Goal: Transaction & Acquisition: Purchase product/service

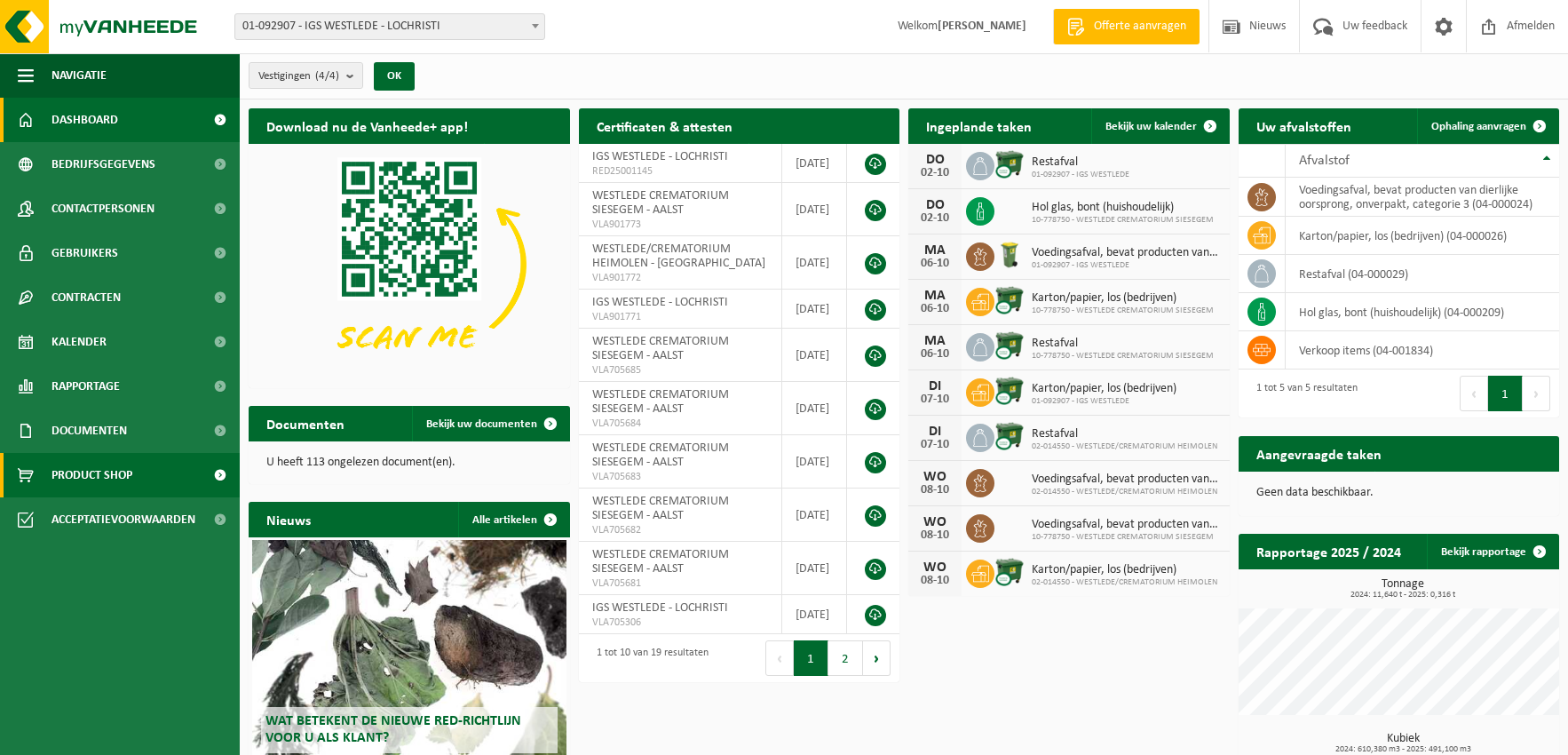
click at [110, 469] on span "Product Shop" at bounding box center [92, 475] width 81 height 45
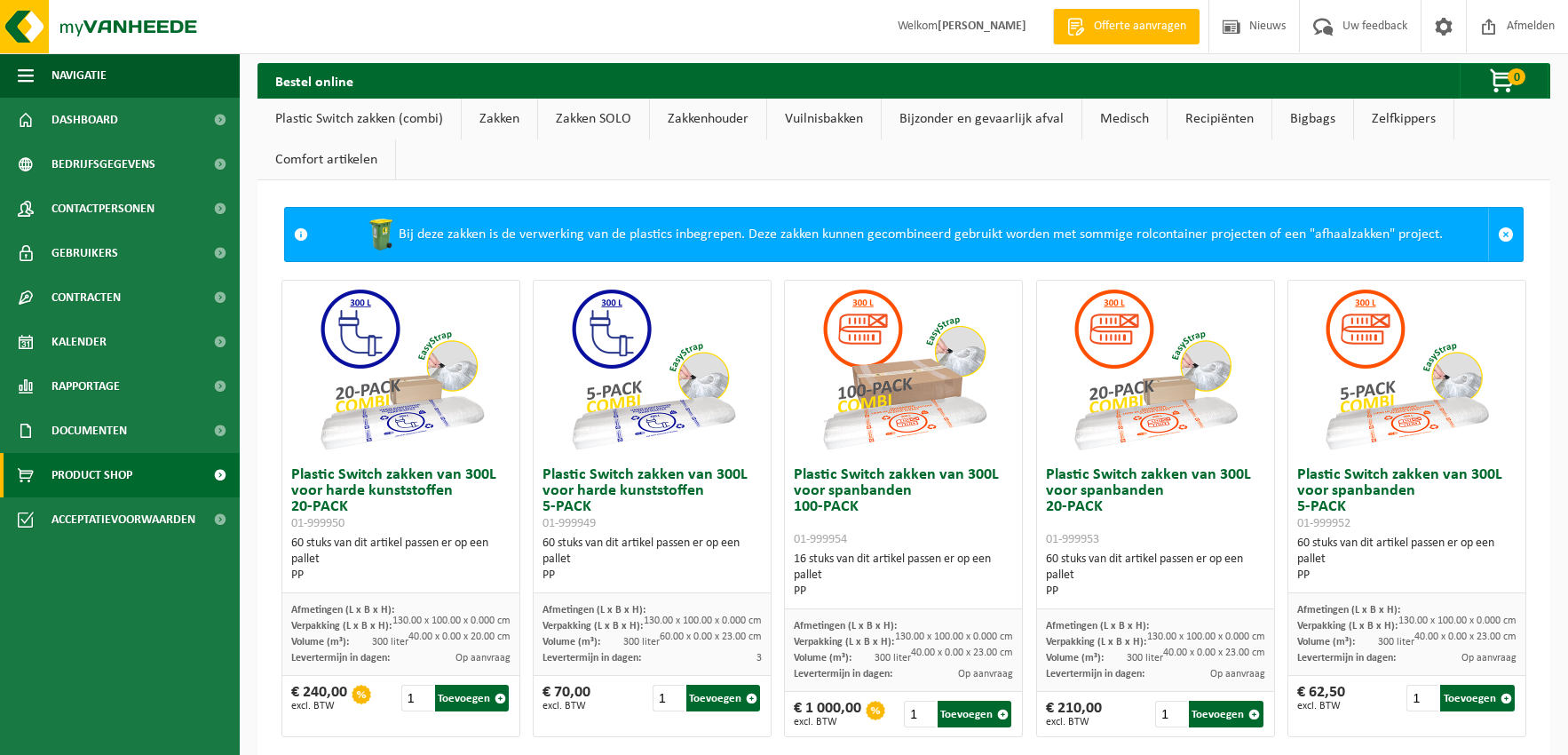
click at [502, 121] on link "Zakken" at bounding box center [499, 119] width 76 height 41
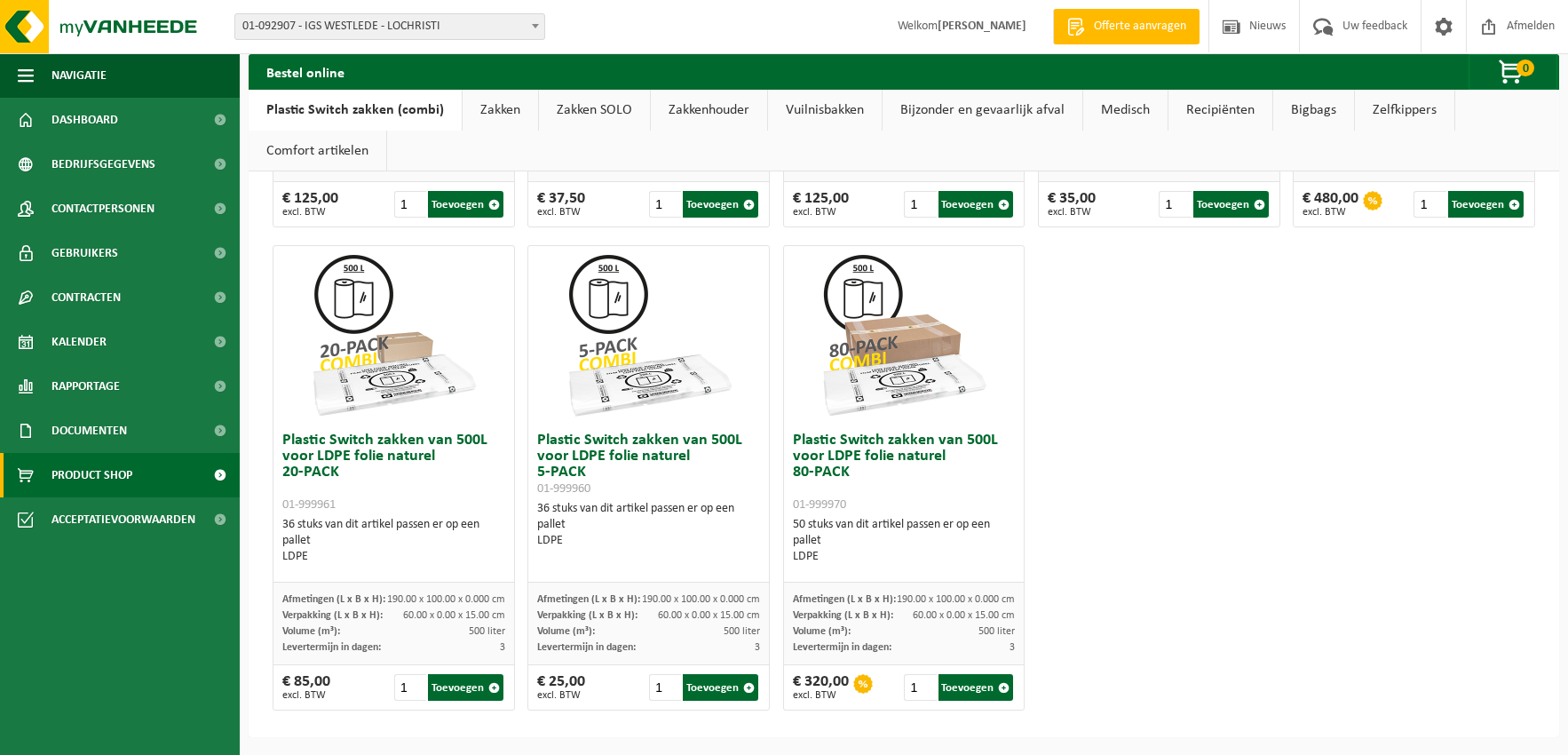
click at [521, 110] on link "Zakken" at bounding box center [500, 110] width 76 height 41
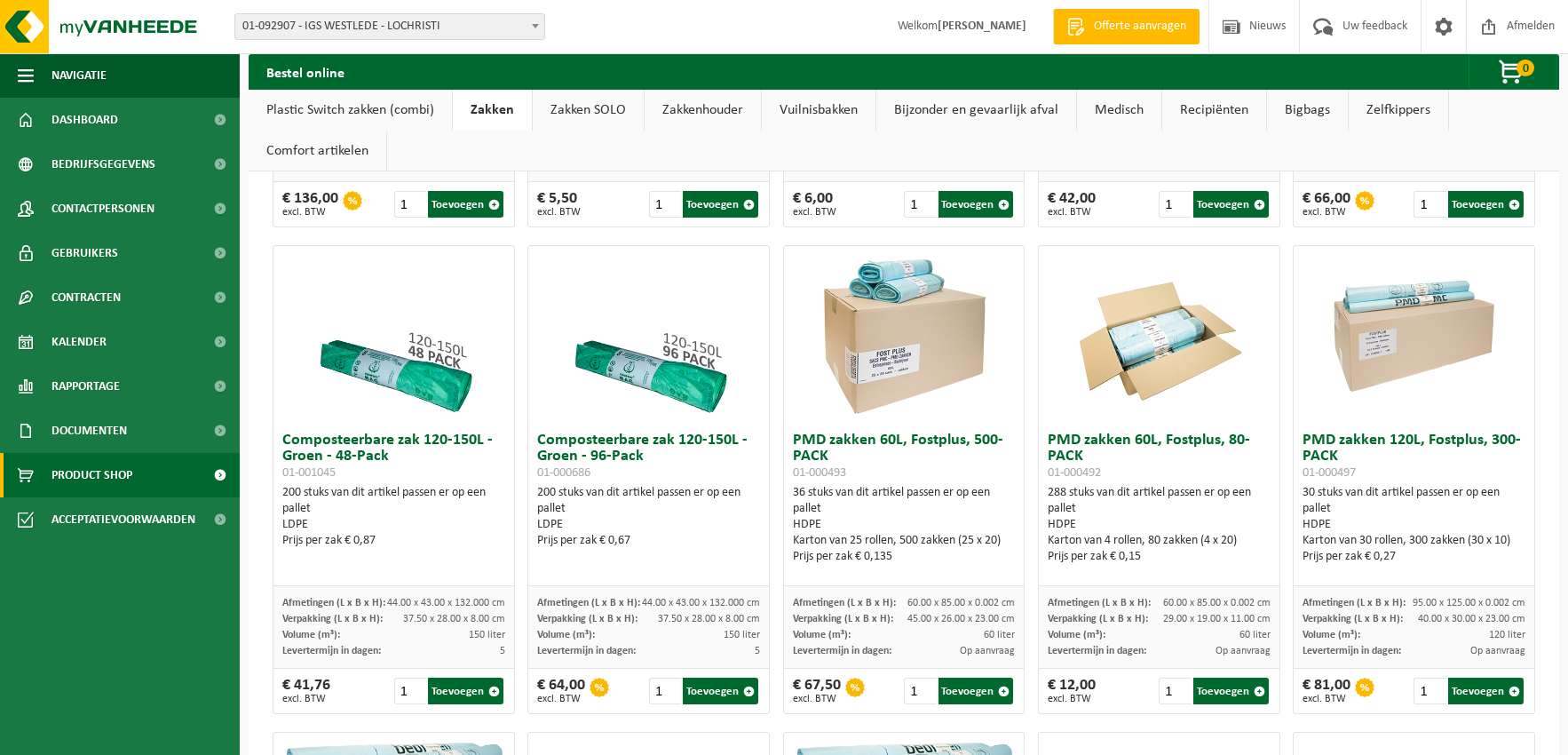
click at [576, 104] on link "Zakken SOLO" at bounding box center [587, 110] width 111 height 41
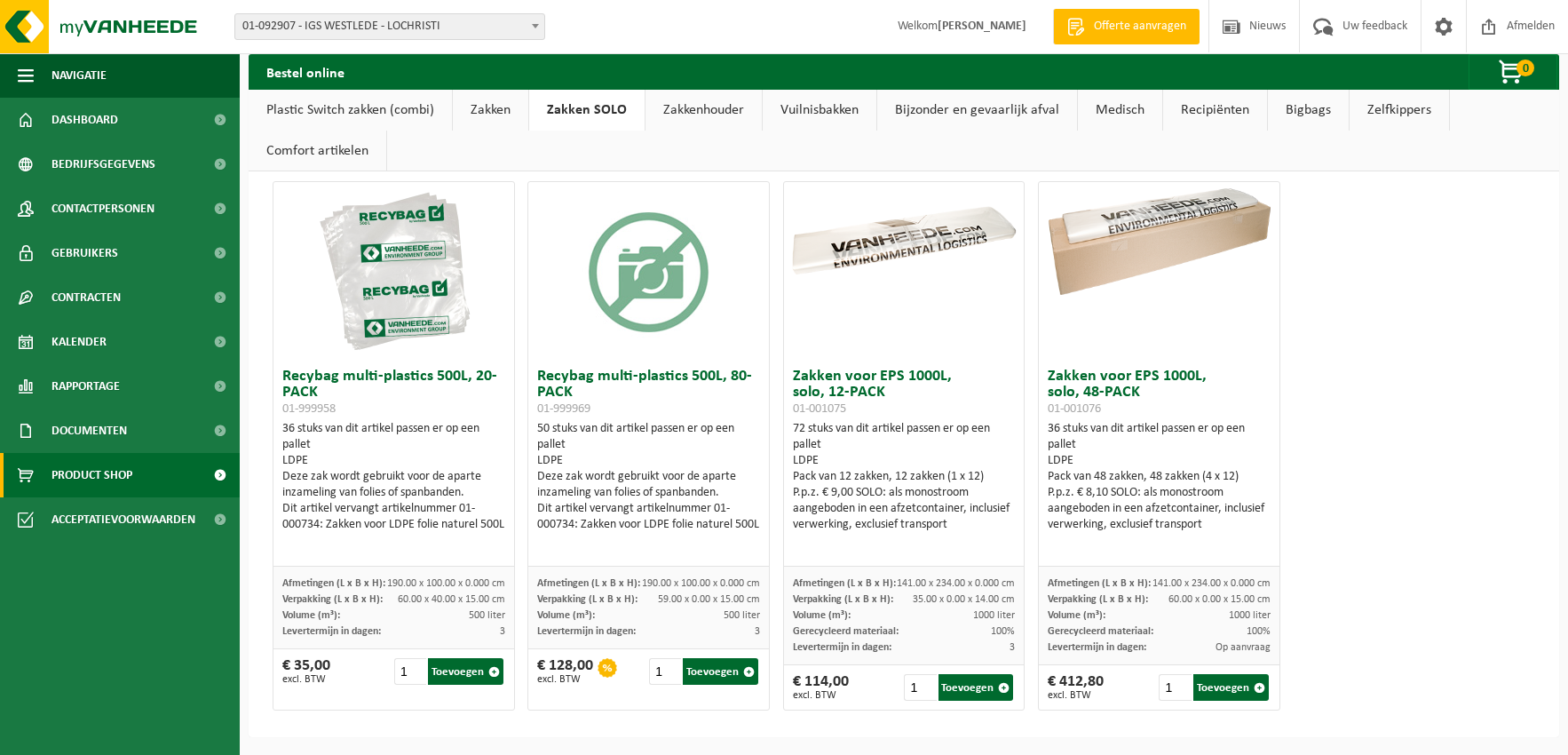
scroll to position [115, 0]
click at [494, 114] on link "Zakken" at bounding box center [490, 110] width 76 height 41
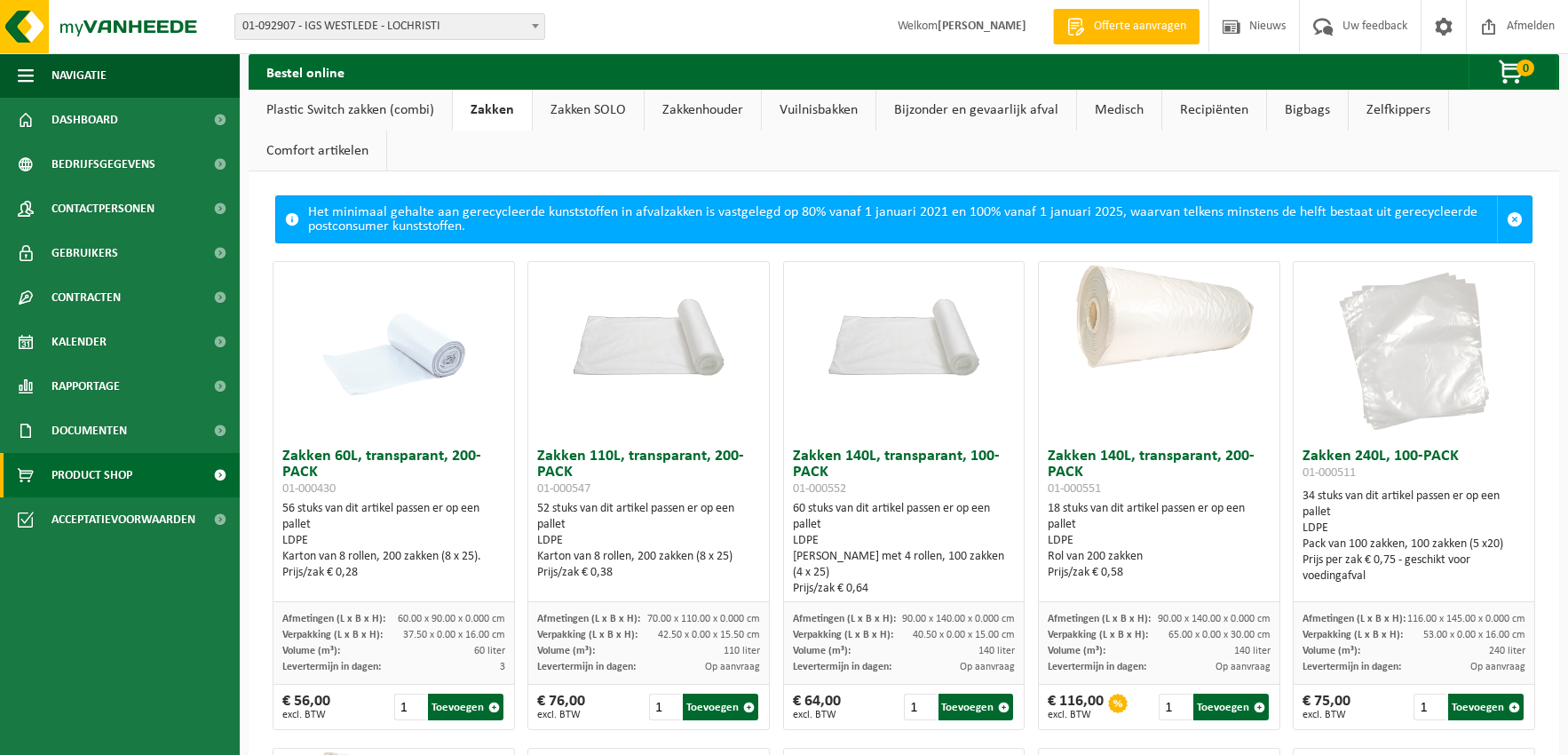
scroll to position [10, 0]
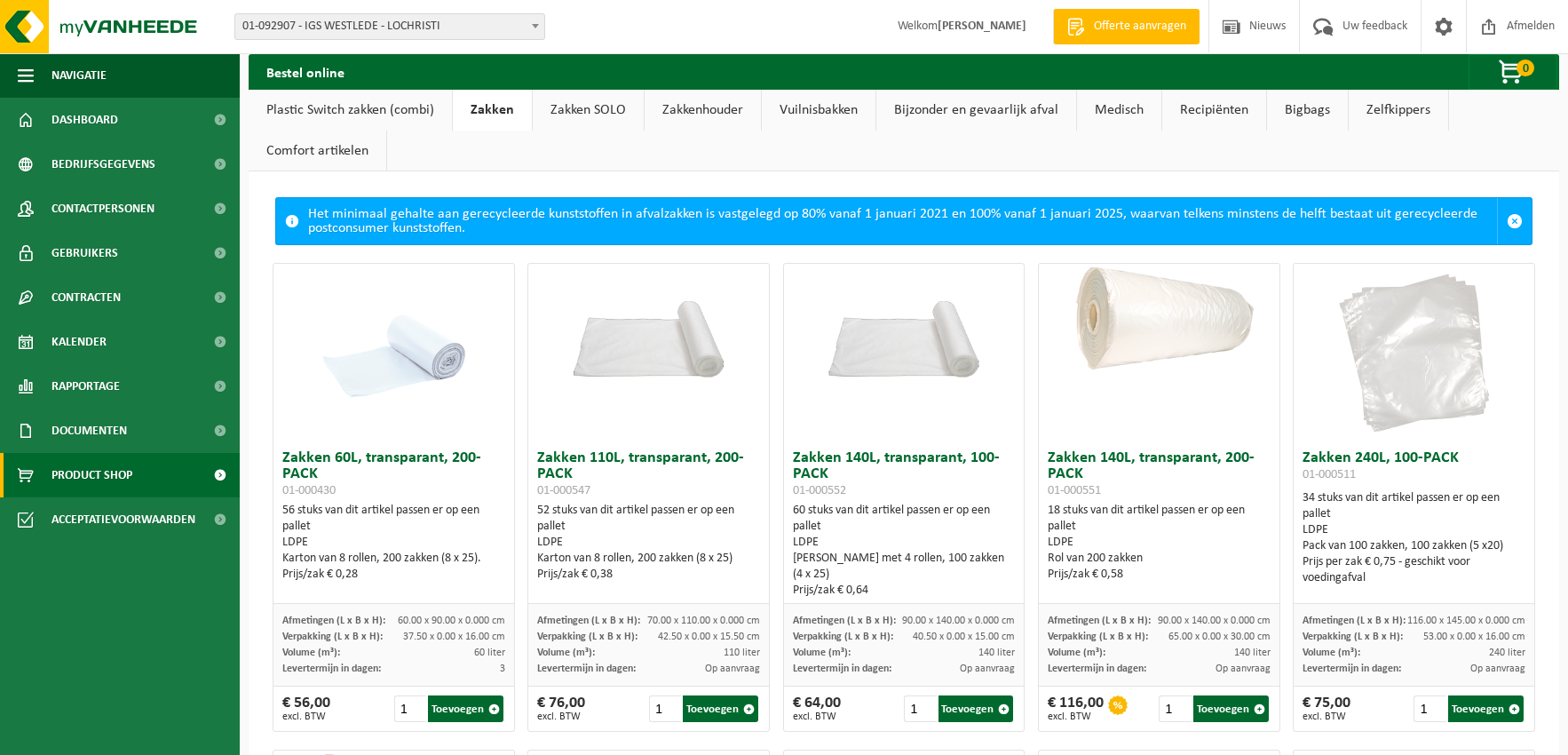
click at [459, 407] on img at bounding box center [394, 353] width 177 height 178
click at [98, 643] on ul "Navigatie Offerte aanvragen Nieuws Uw feedback Afmelden Dashboard Bedrijfsgegev…" at bounding box center [120, 404] width 239 height 702
click at [470, 702] on button "Toevoegen" at bounding box center [466, 708] width 76 height 27
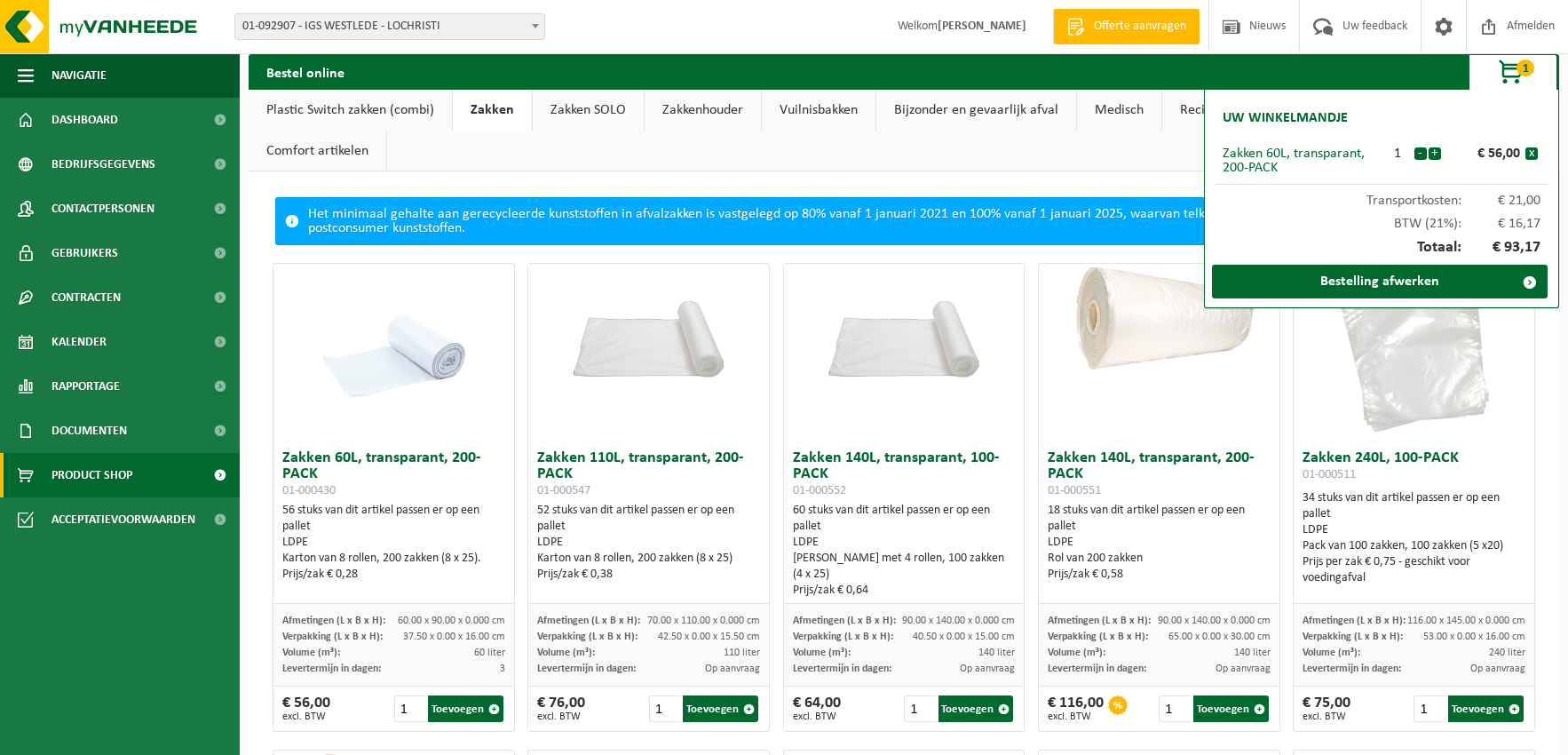
click at [1440, 150] on div "- +" at bounding box center [1429, 154] width 32 height 14
click at [1434, 152] on button "+" at bounding box center [1434, 154] width 12 height 12
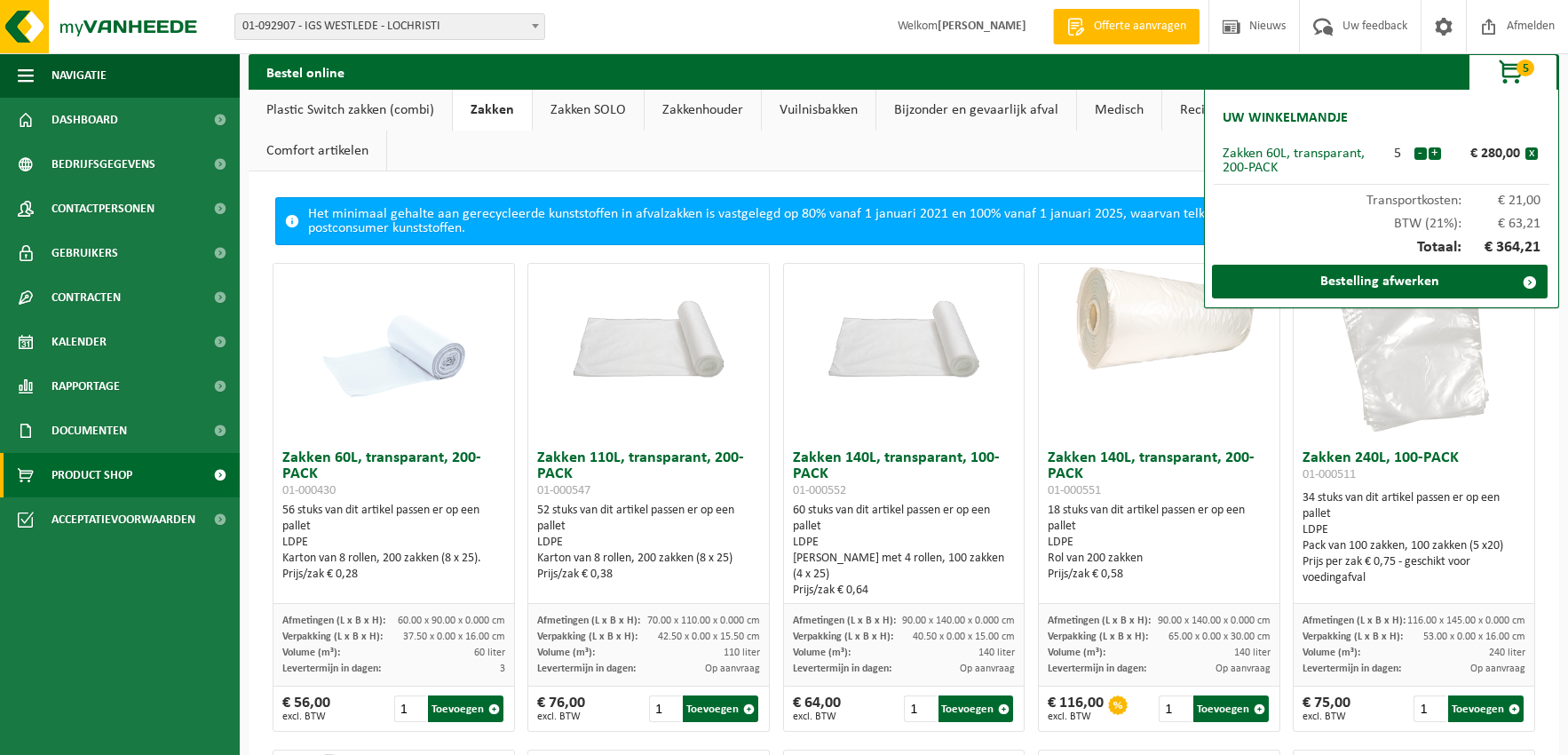
click at [1434, 152] on button "+" at bounding box center [1434, 154] width 12 height 12
click at [1422, 156] on button "-" at bounding box center [1420, 154] width 12 height 12
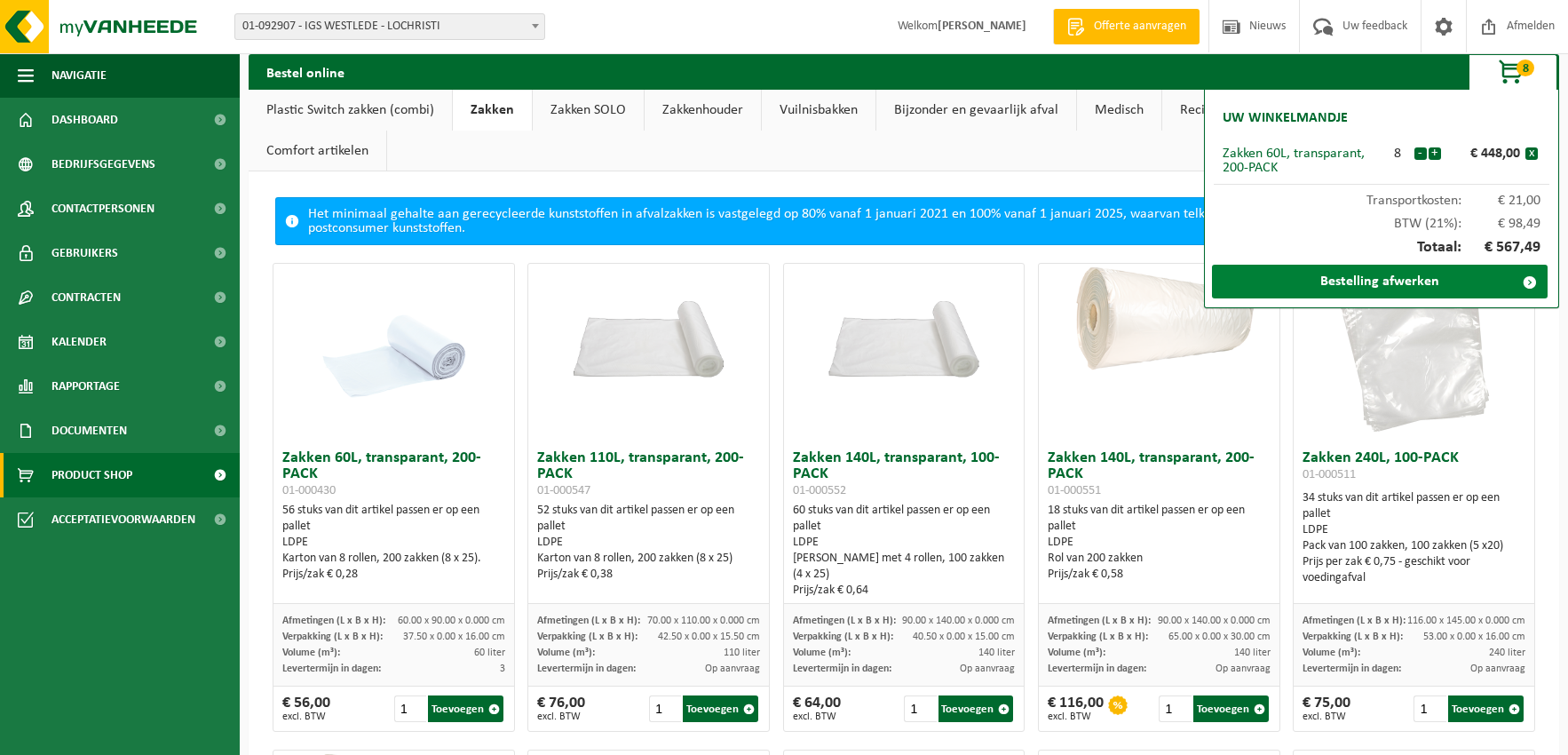
click at [1395, 284] on link "Bestelling afwerken" at bounding box center [1380, 281] width 336 height 34
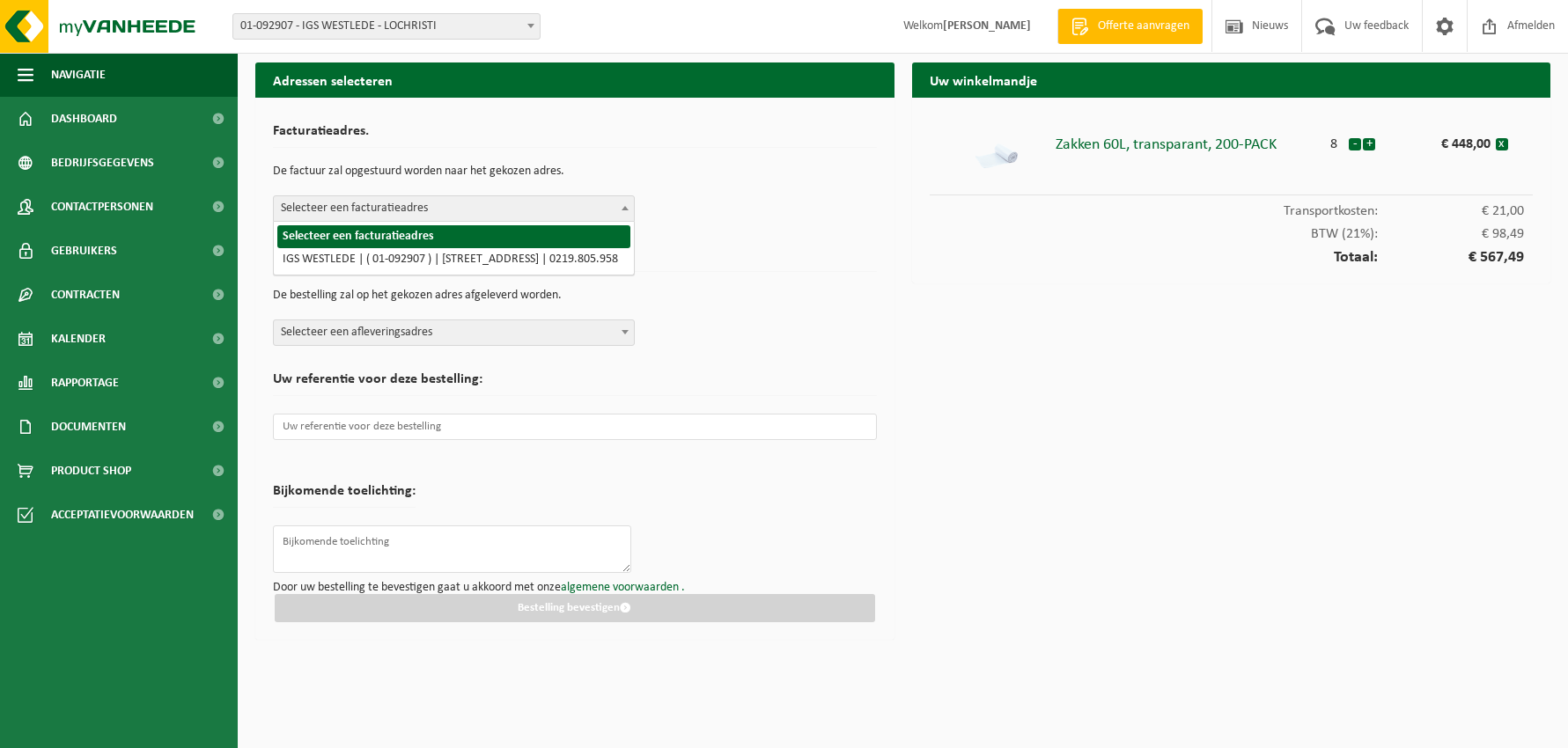
click at [625, 206] on b at bounding box center [625, 208] width 7 height 4
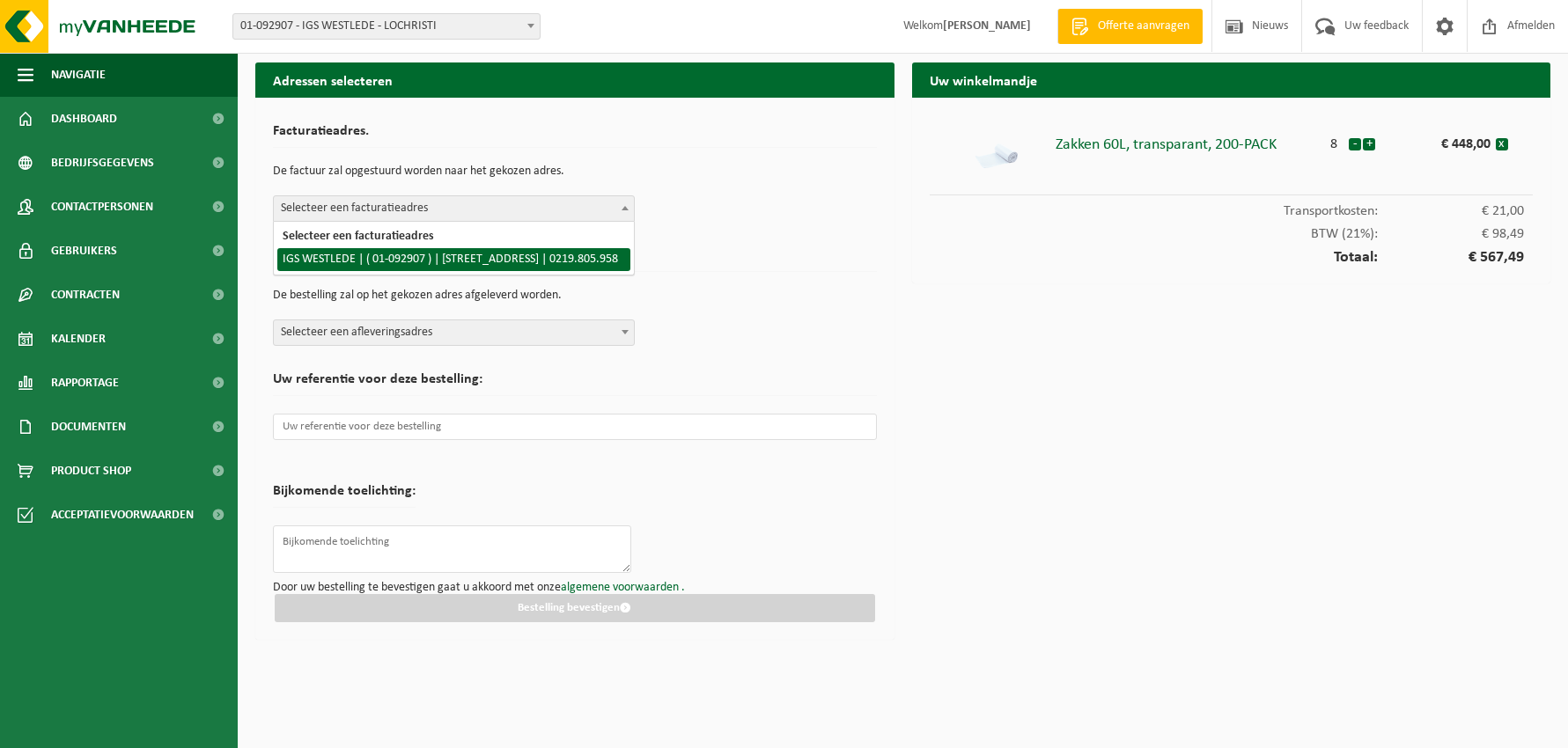
select select "766"
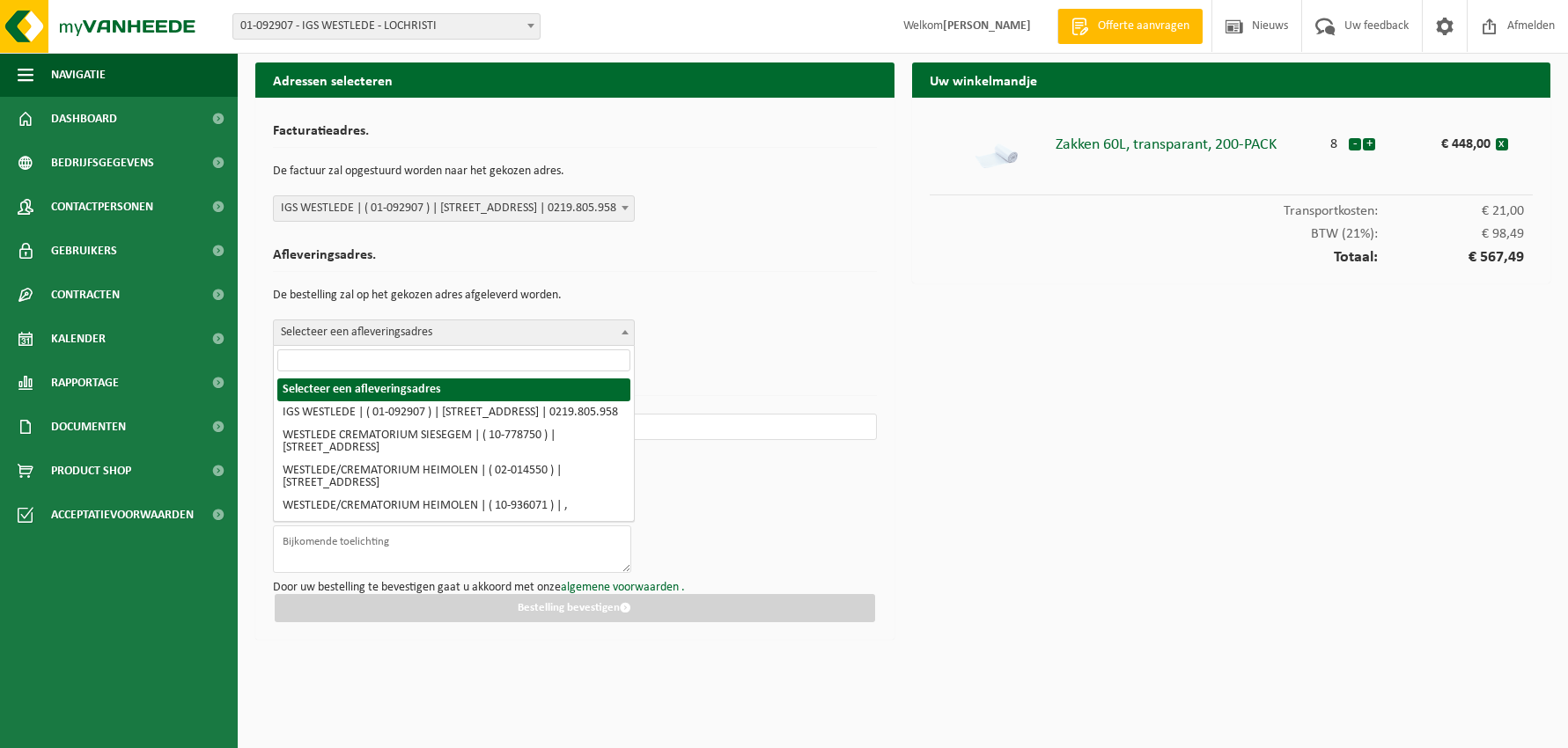
click at [518, 330] on span "Selecteer een afleveringsadres" at bounding box center [454, 332] width 360 height 25
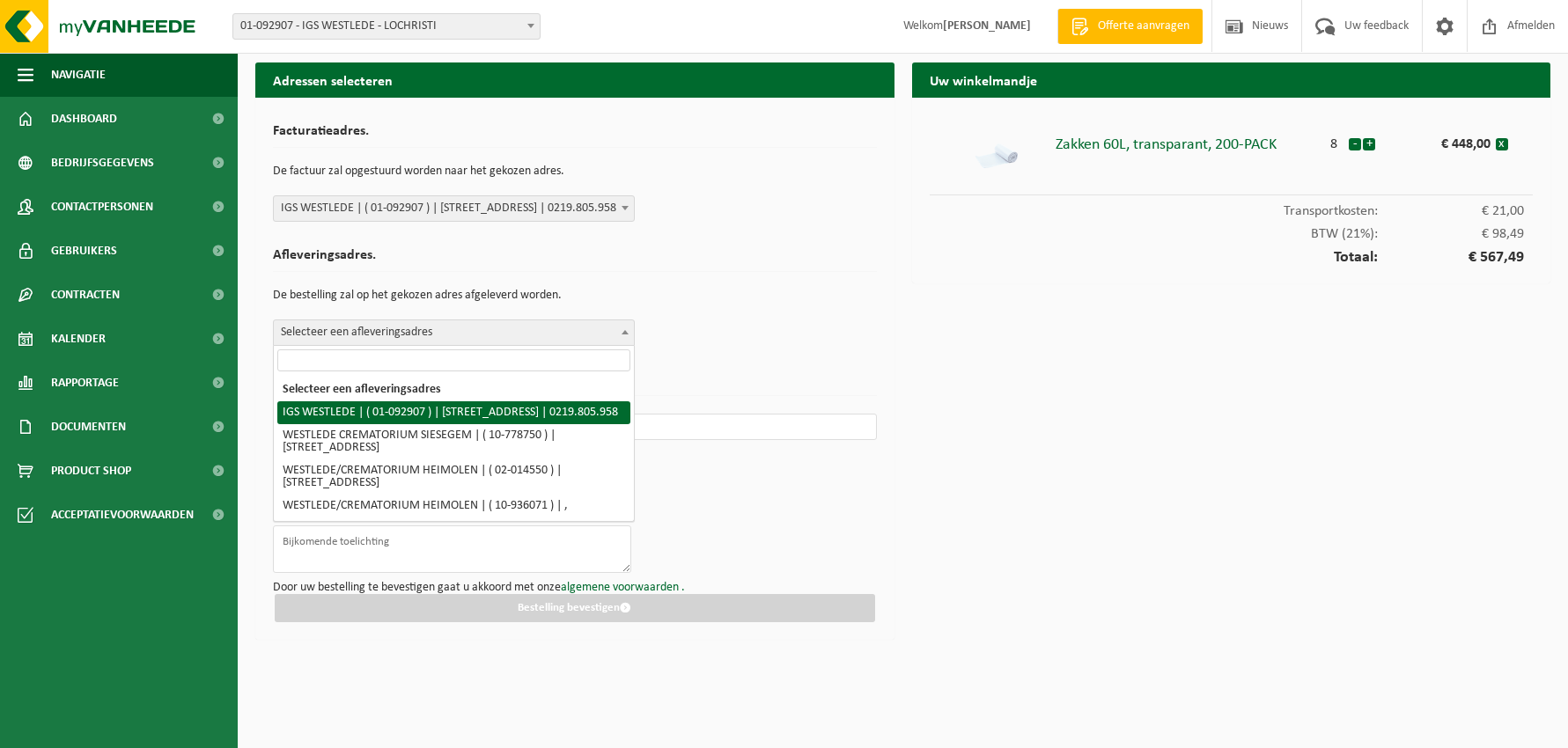
select select "766"
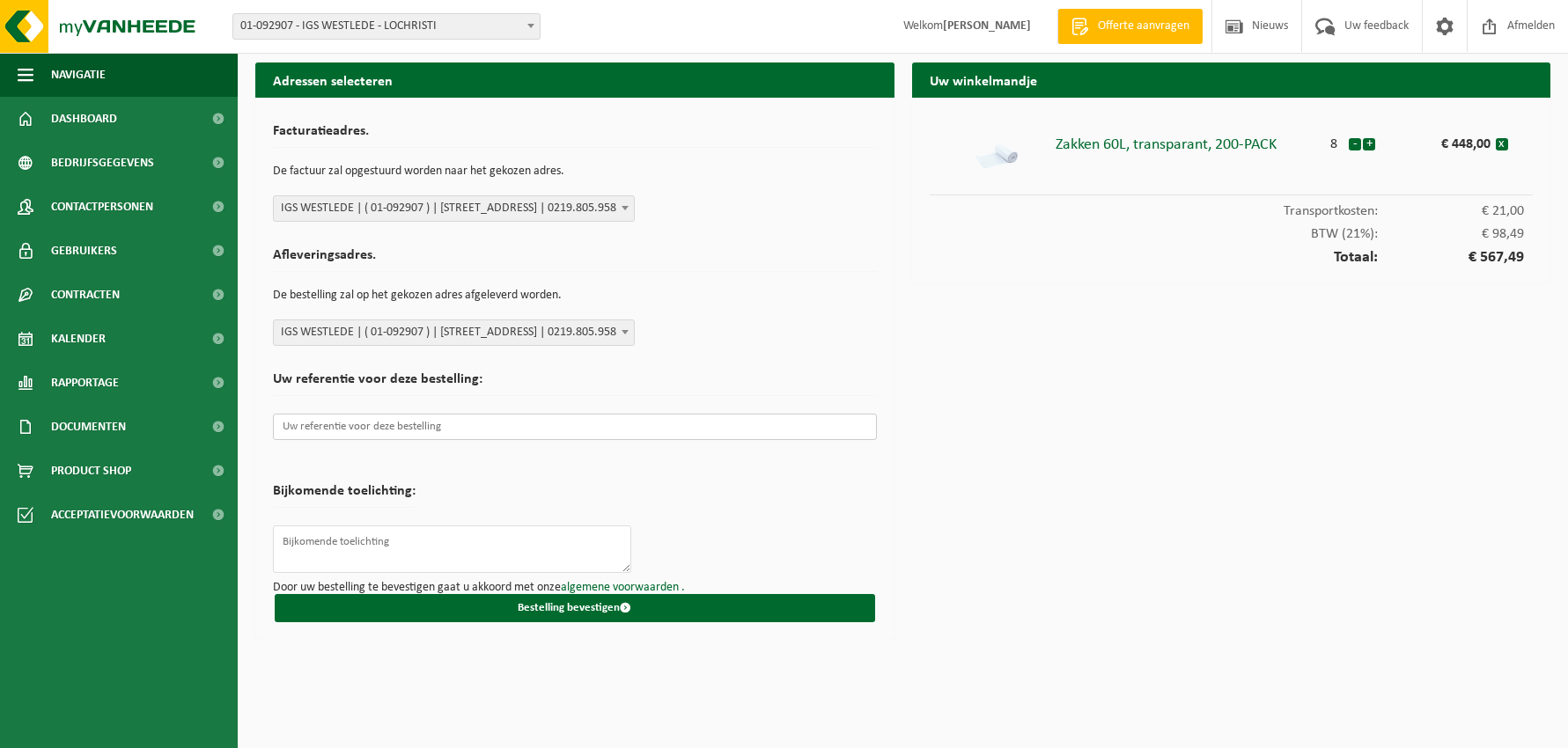
click at [399, 425] on input "text" at bounding box center [574, 427] width 604 height 27
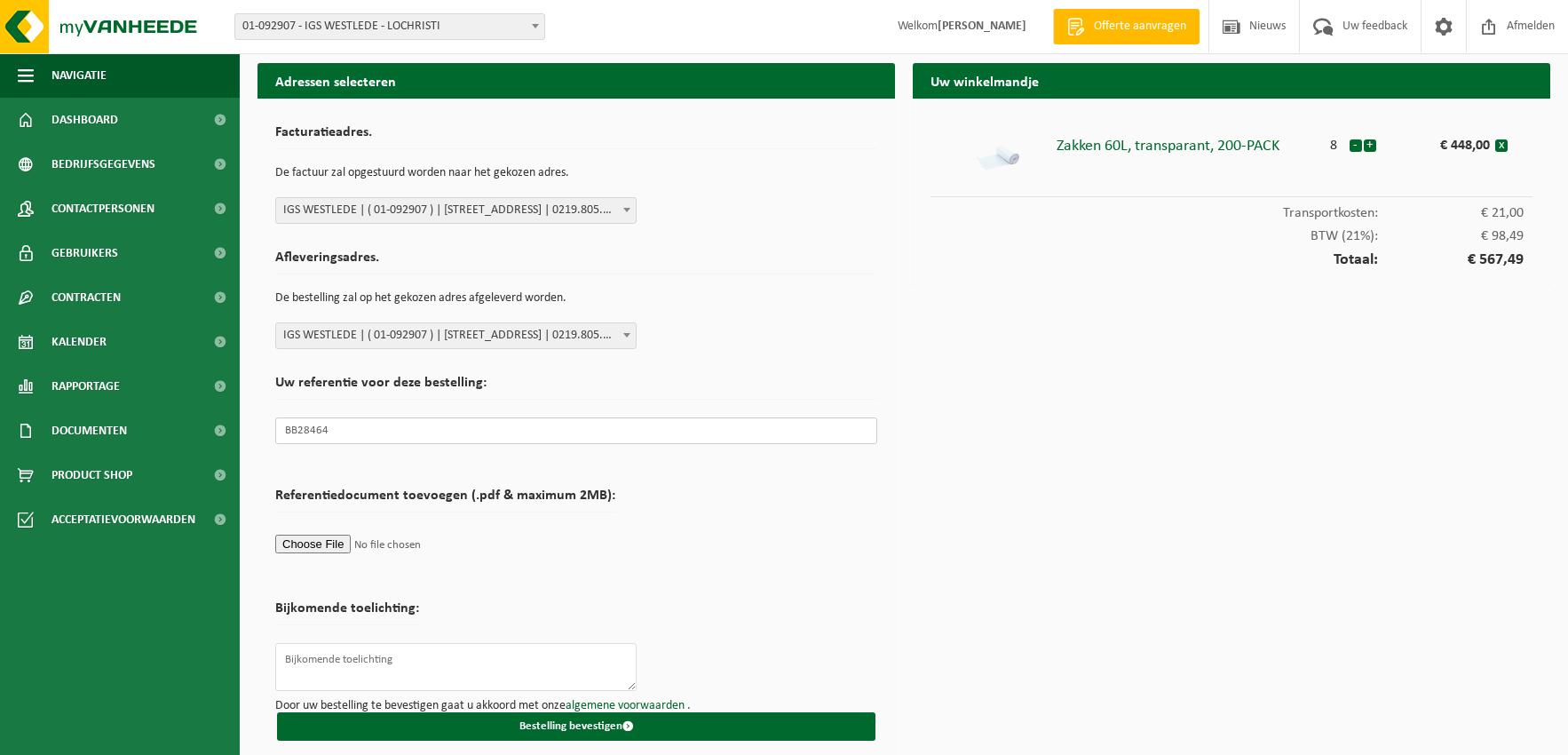
type input "BB28464"
click at [780, 515] on form "Facturatieadres. De factuur zal opgestuurd worden naar het gekozen adres. Selec…" at bounding box center [576, 429] width 602 height 624
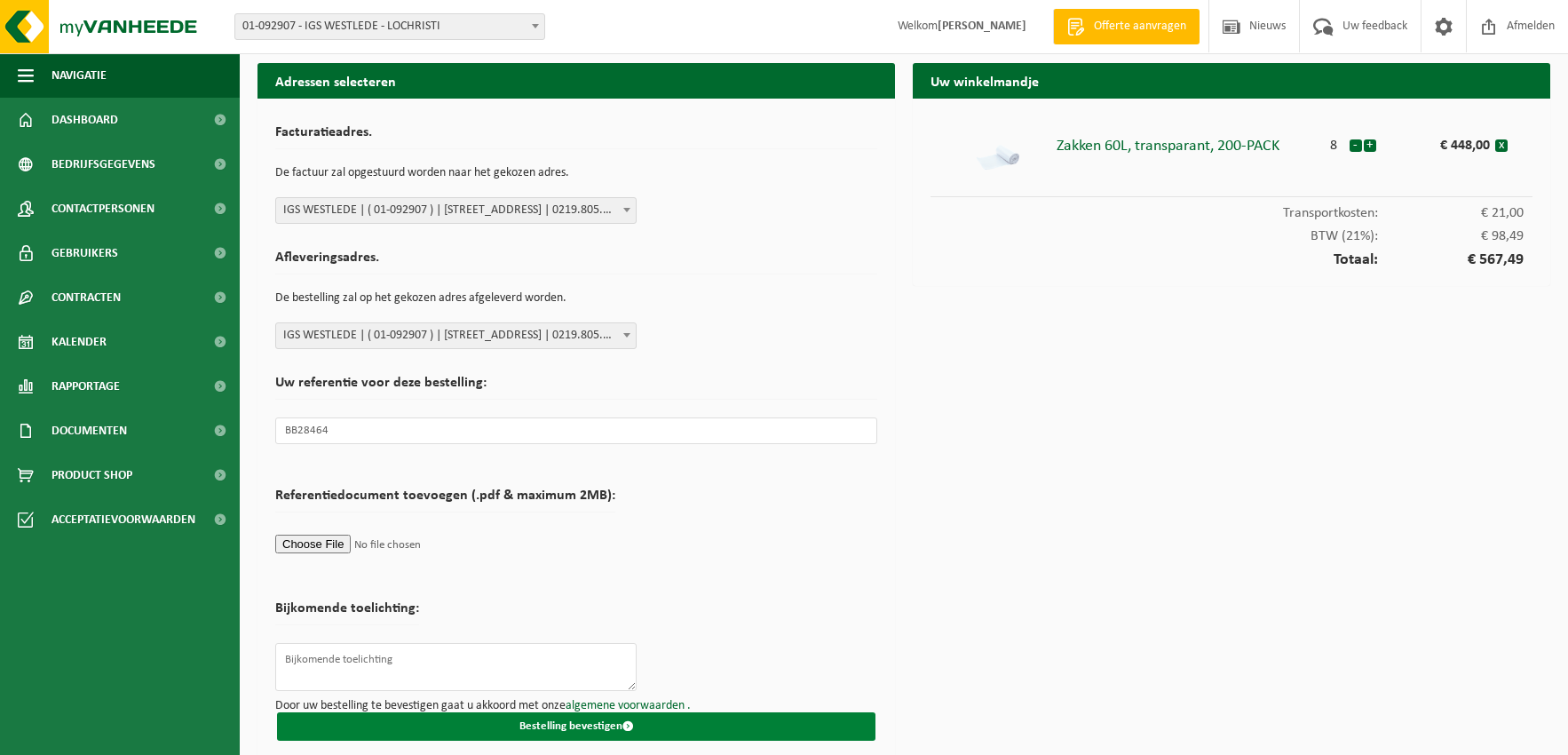
click at [589, 724] on button "Bestelling bevestigen" at bounding box center [576, 726] width 598 height 28
